Goal: Task Accomplishment & Management: Manage account settings

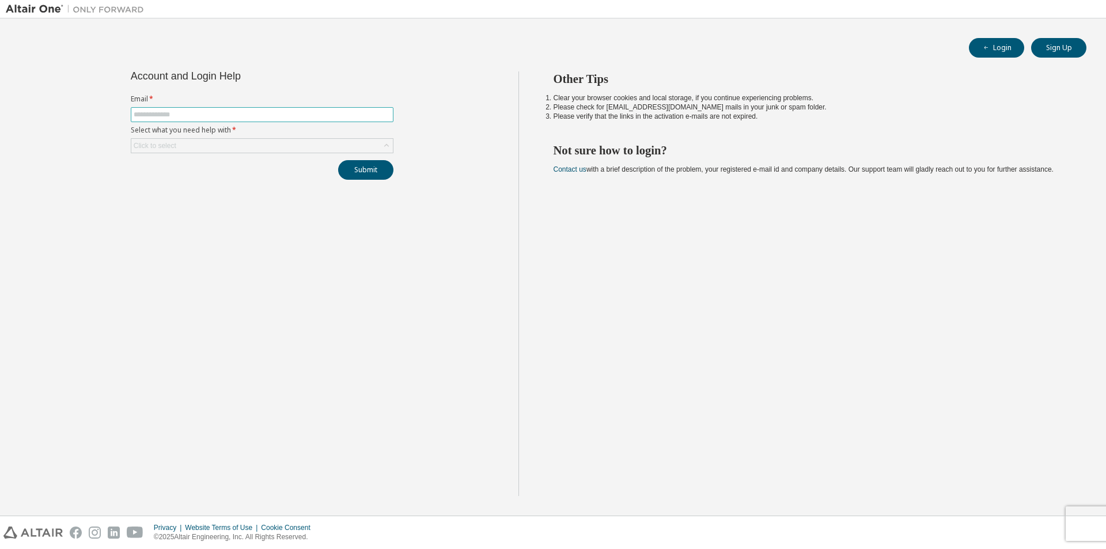
click at [245, 111] on input "text" at bounding box center [262, 114] width 257 height 9
type input "**********"
click at [283, 145] on div "Click to select" at bounding box center [262, 146] width 262 height 14
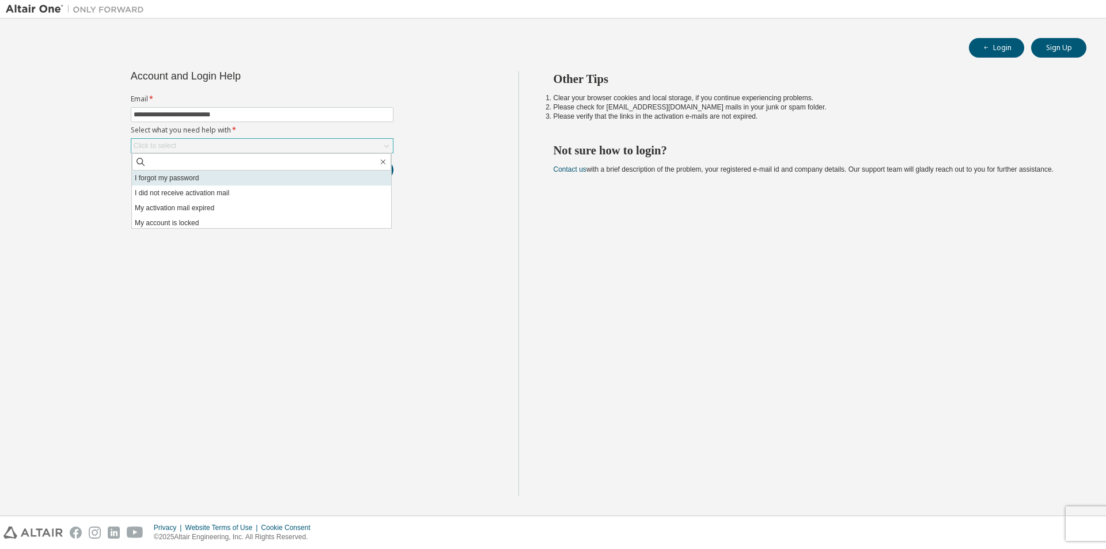
click at [188, 177] on li "I forgot my password" at bounding box center [261, 178] width 259 height 15
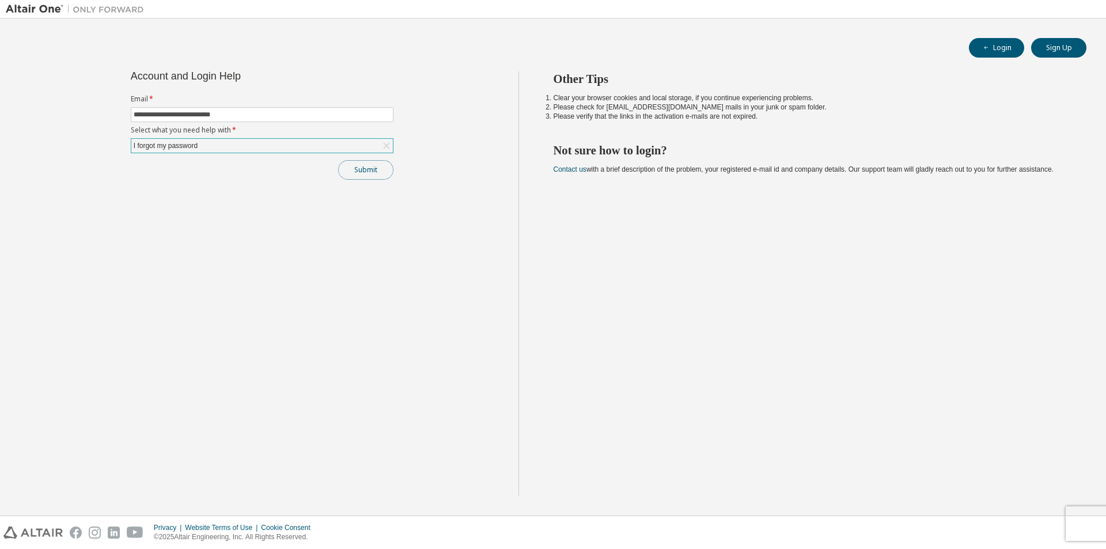
click at [366, 167] on button "Submit" at bounding box center [365, 170] width 55 height 20
click at [368, 173] on button "Submit" at bounding box center [365, 170] width 55 height 20
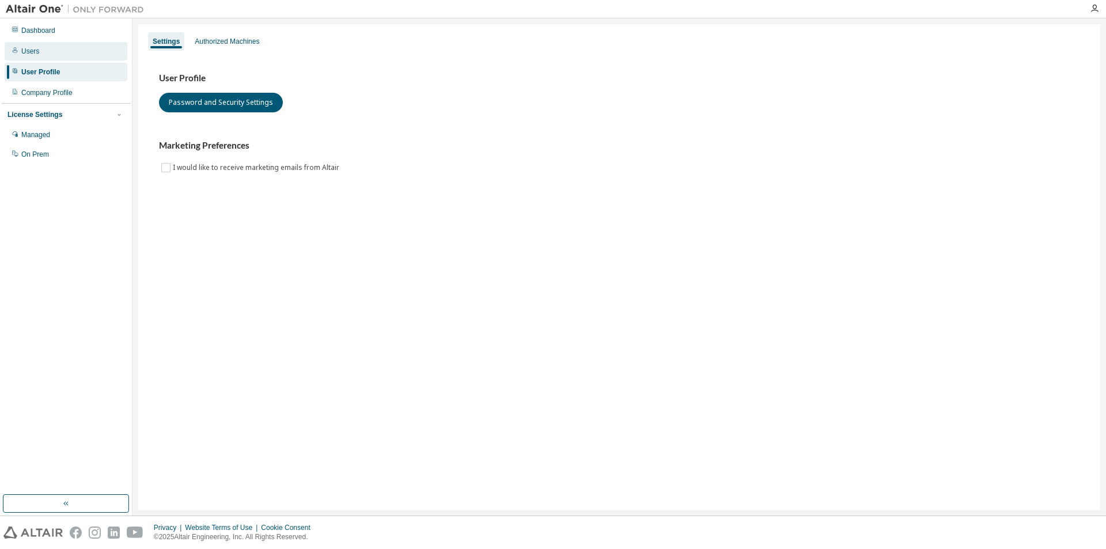
click at [34, 55] on div "Users" at bounding box center [30, 51] width 18 height 9
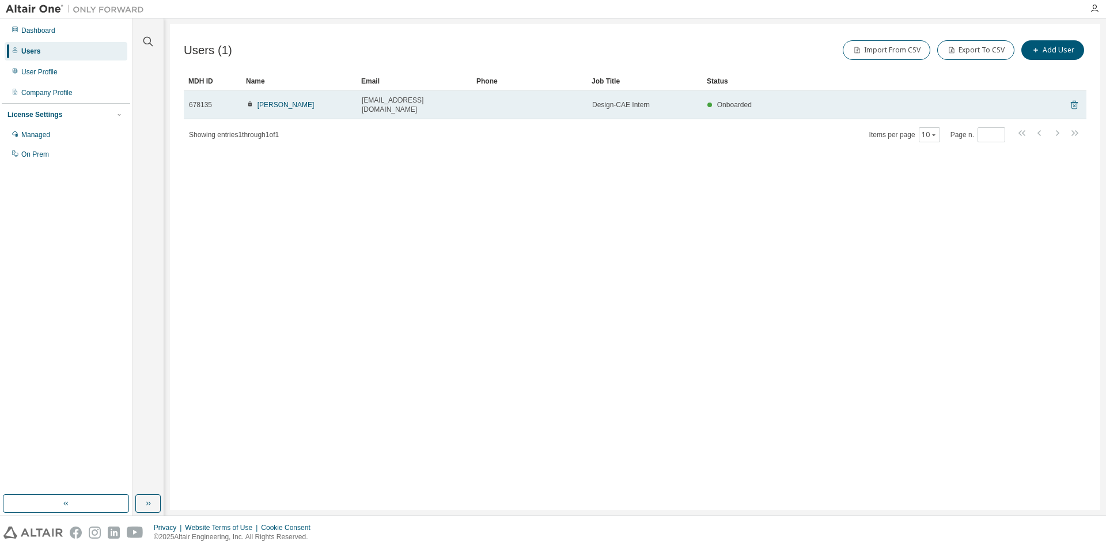
click at [1078, 100] on icon at bounding box center [1074, 105] width 10 height 14
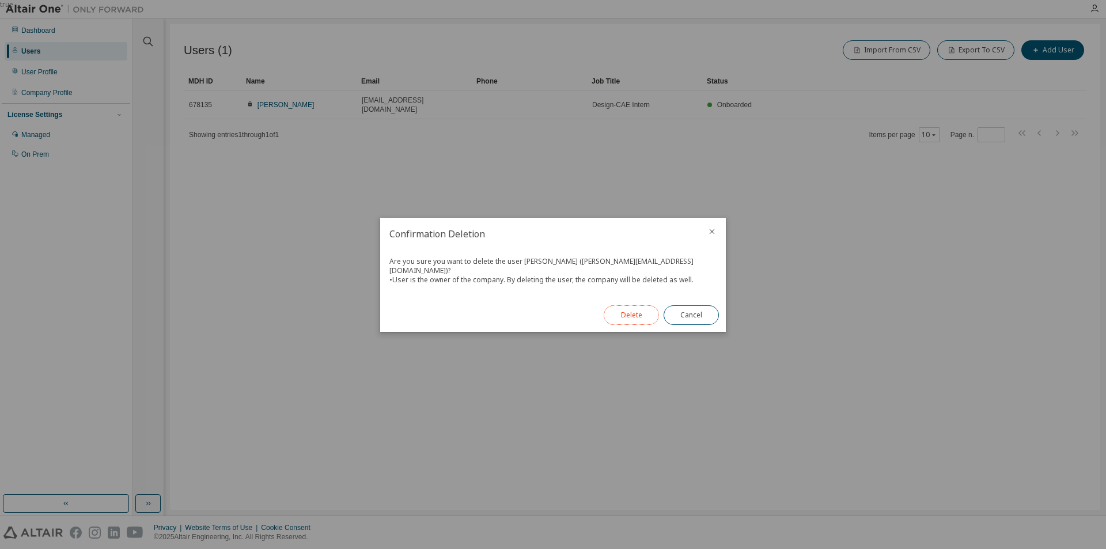
click at [638, 305] on button "Delete" at bounding box center [631, 315] width 55 height 20
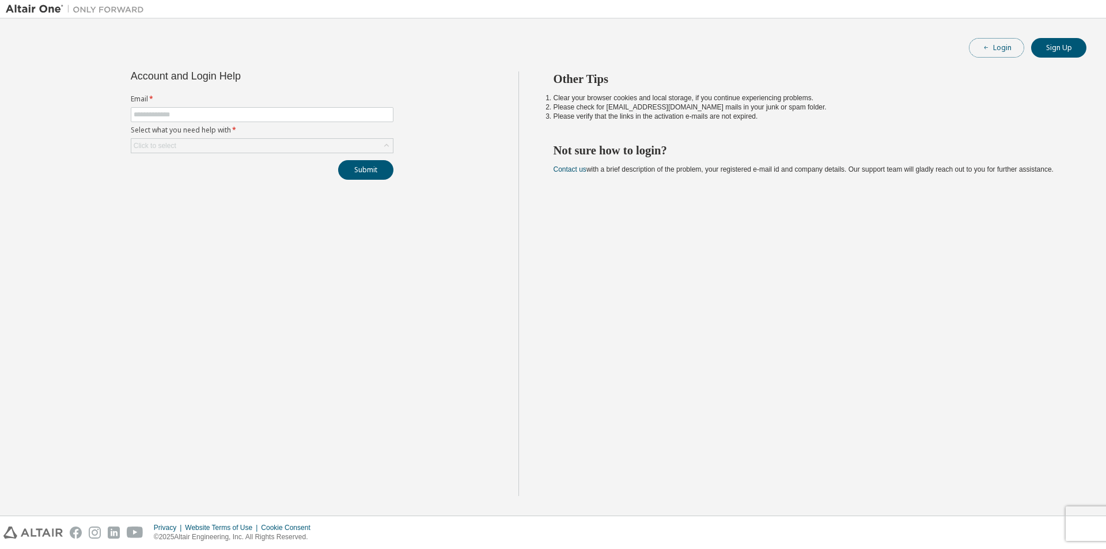
click at [998, 47] on button "Login" at bounding box center [996, 48] width 55 height 20
